Goal: Task Accomplishment & Management: Use online tool/utility

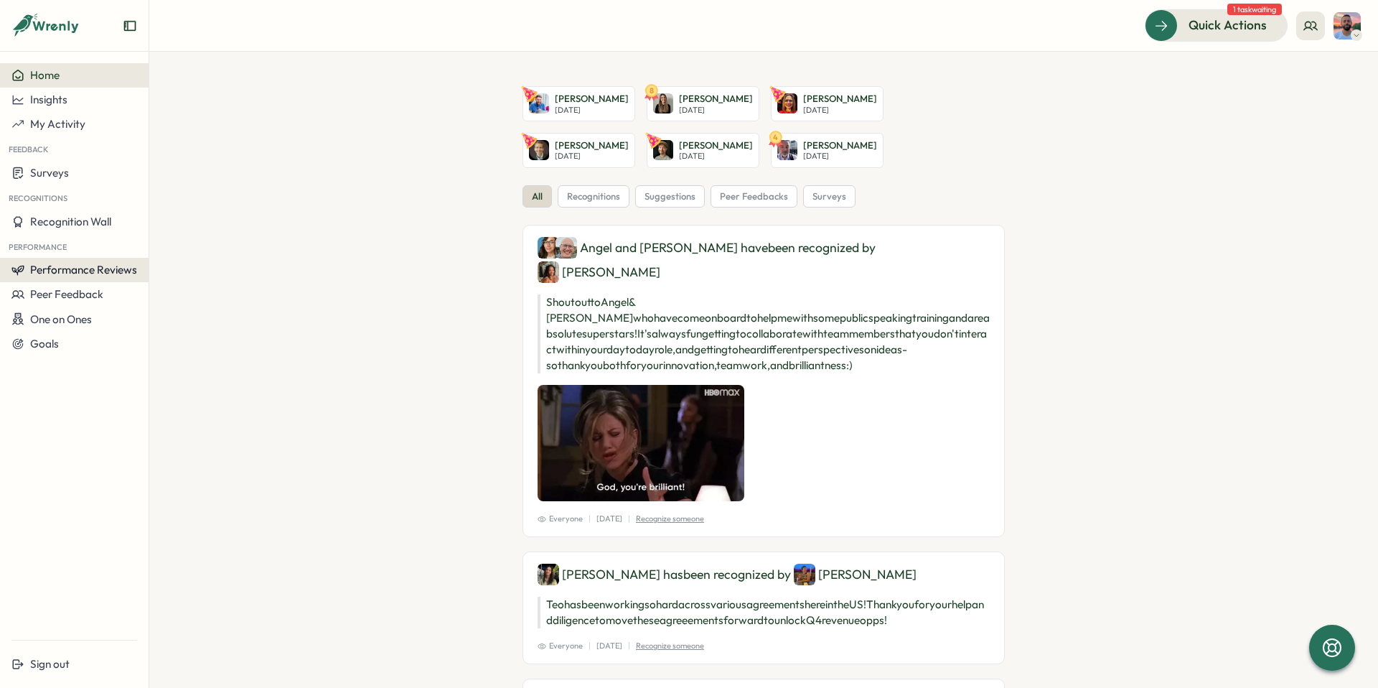
click at [92, 277] on button "Performance Reviews" at bounding box center [74, 270] width 149 height 24
click at [157, 260] on div "Reviews" at bounding box center [172, 256] width 40 height 16
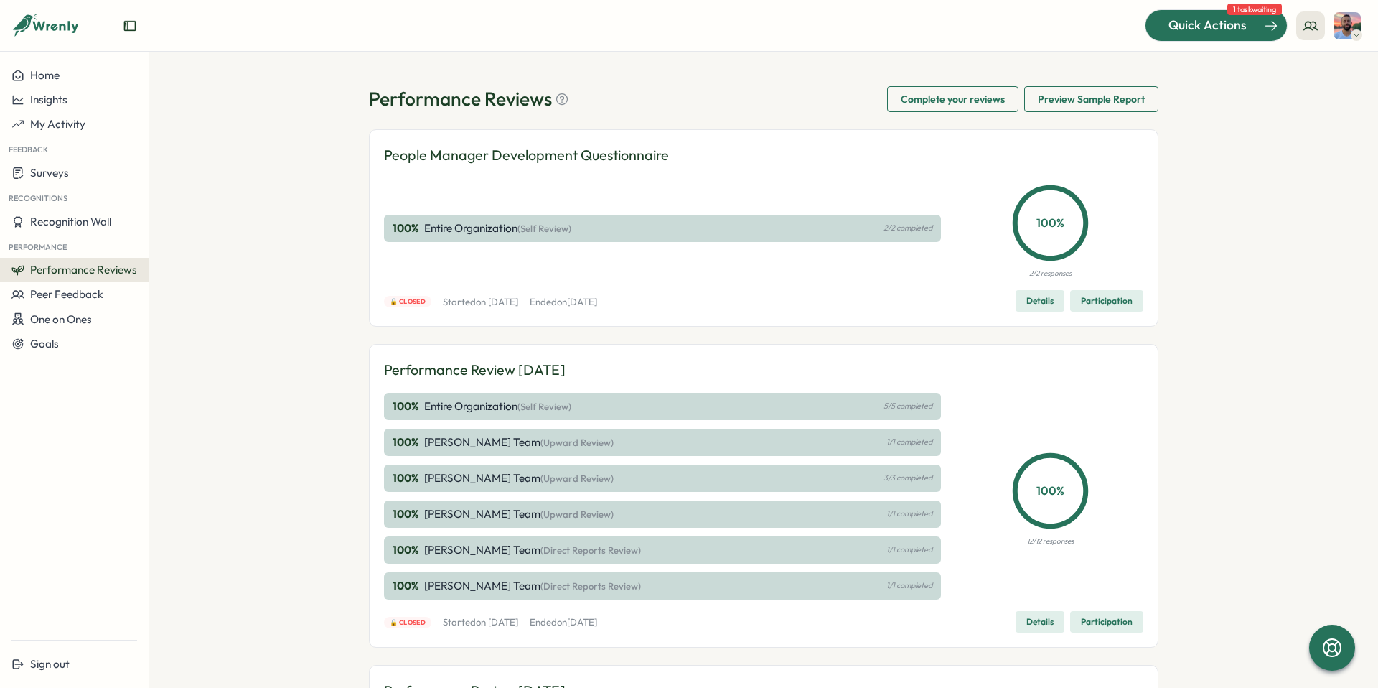
click at [1211, 28] on span "Quick Actions" at bounding box center [1208, 25] width 78 height 19
click at [1198, 29] on span "Quick Actions" at bounding box center [1208, 25] width 78 height 19
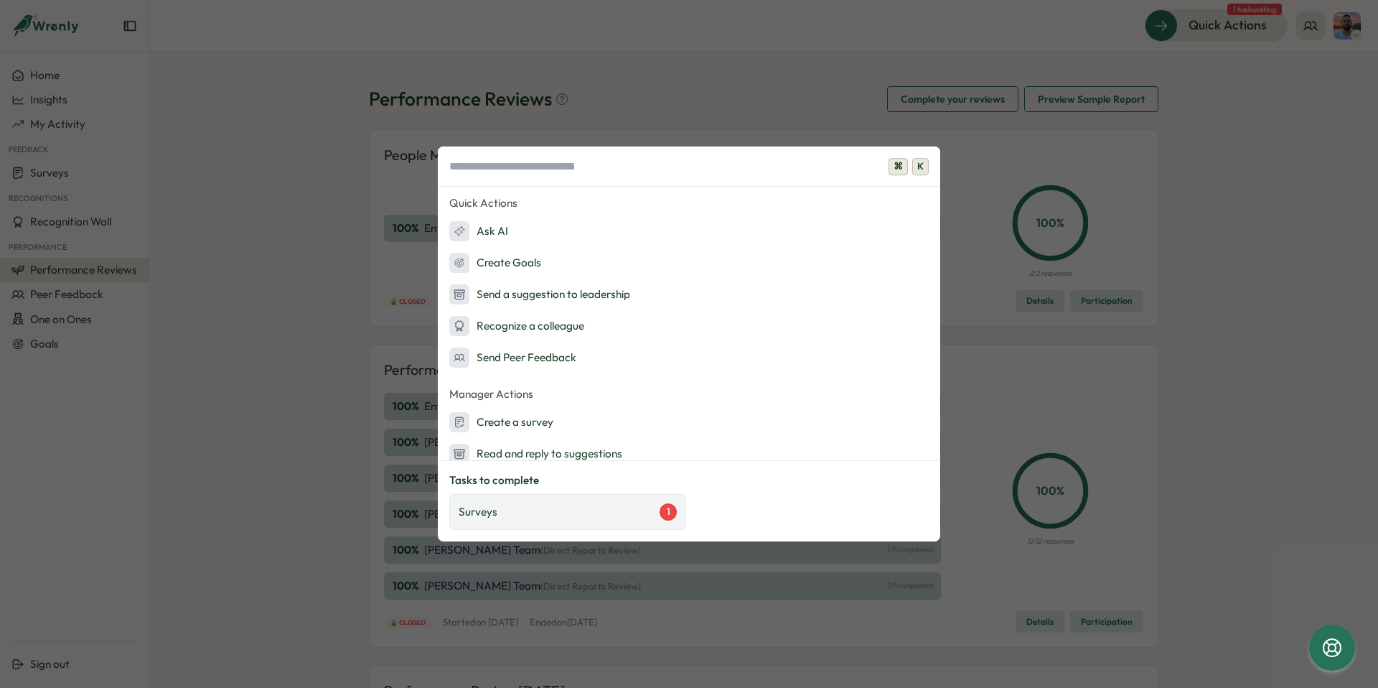
click at [534, 519] on div "Surveys 1" at bounding box center [568, 511] width 218 height 17
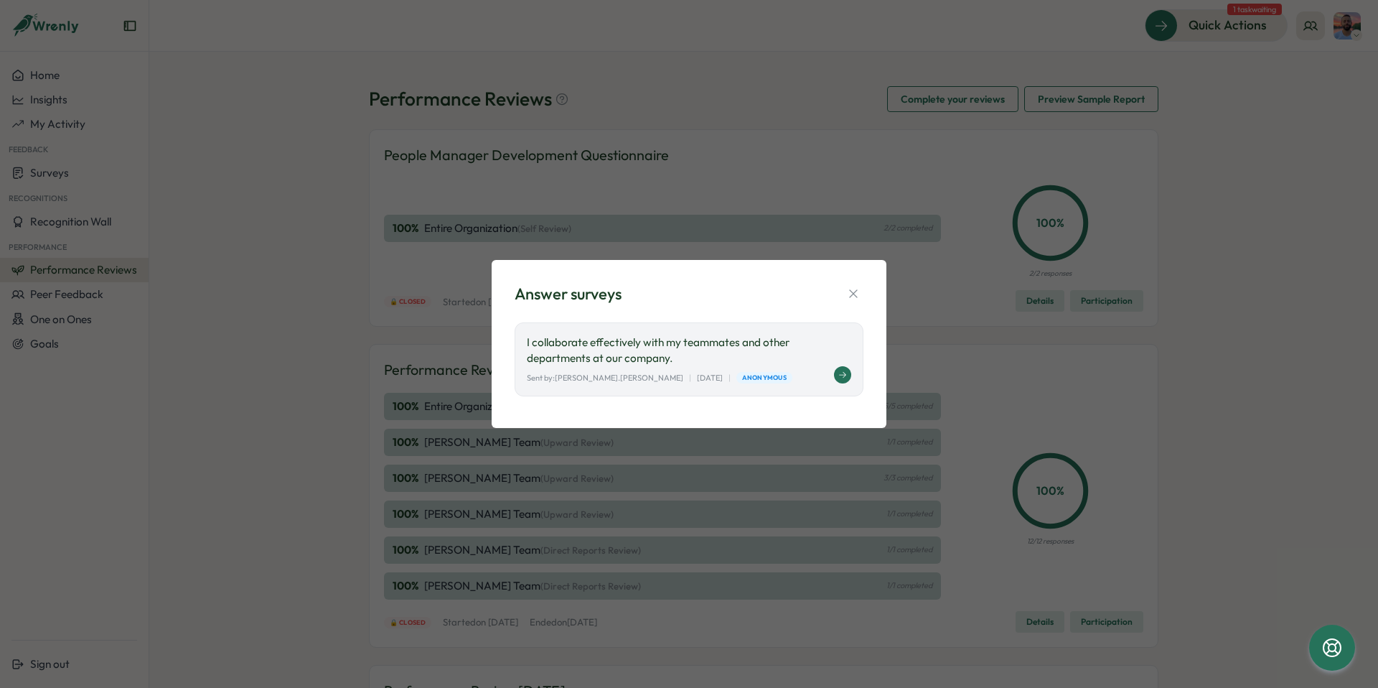
click at [782, 368] on div "I collaborate effectively with my teammates and other departments at our compan…" at bounding box center [689, 359] width 349 height 74
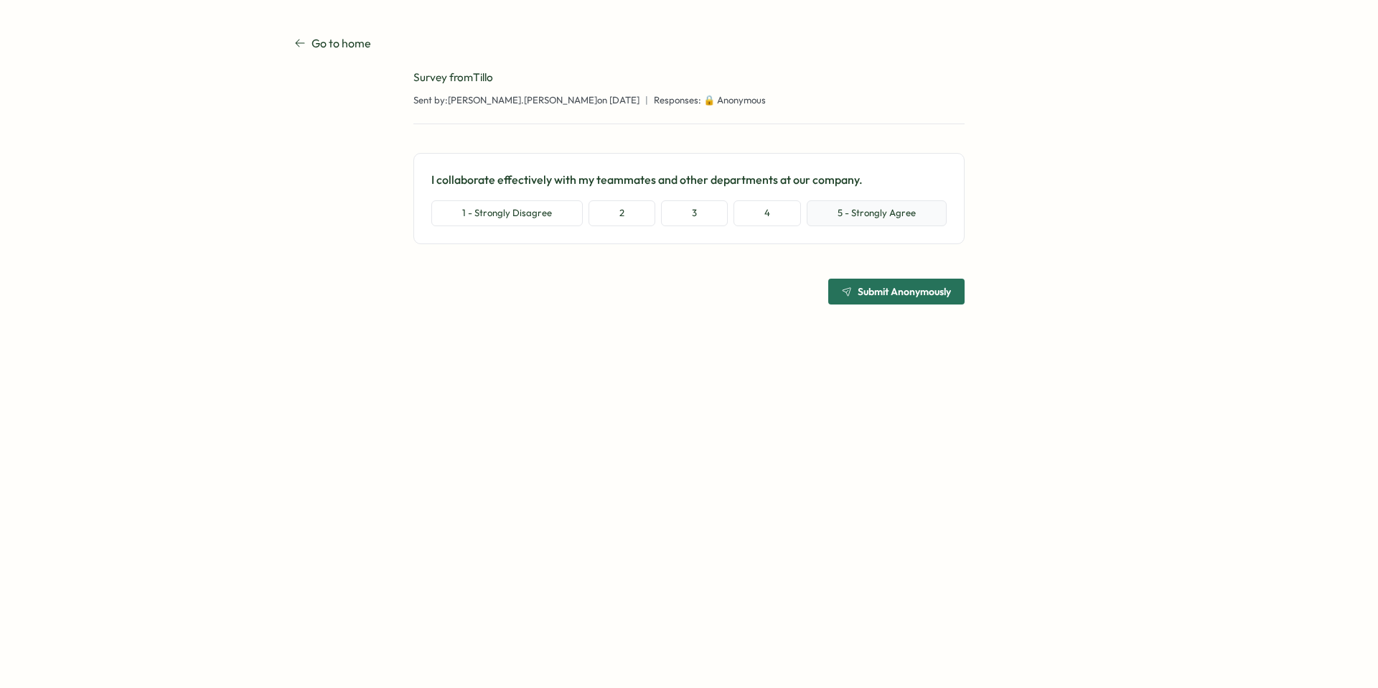
click at [859, 216] on button "5 - Strongly Agree" at bounding box center [877, 213] width 140 height 26
